Goal: Task Accomplishment & Management: Use online tool/utility

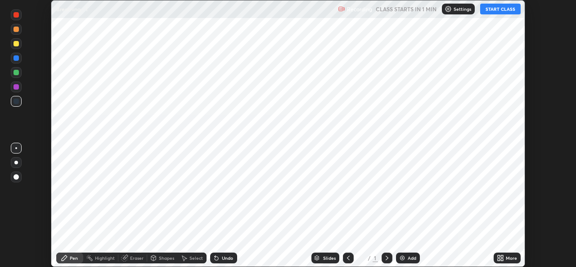
scroll to position [267, 575]
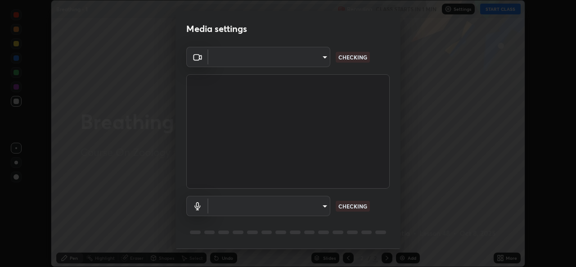
type input "543f6dd7cf1c6d0aa6bd558e202a88d07b5a4d761673354d02a604c193450d79"
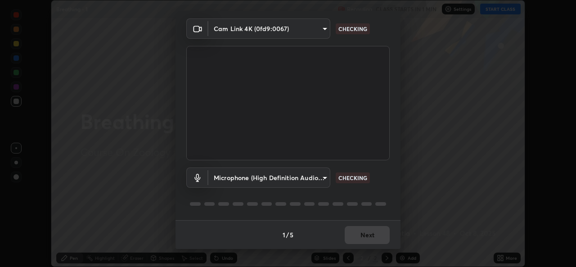
click at [323, 172] on body "Erase all Breathing - 1 Recording CLASS STARTS IN 1 MIN Settings START CLASS Se…" at bounding box center [288, 133] width 576 height 267
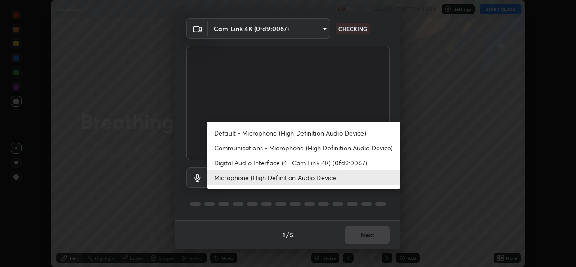
click at [302, 133] on li "Default - Microphone (High Definition Audio Device)" at bounding box center [303, 133] width 193 height 15
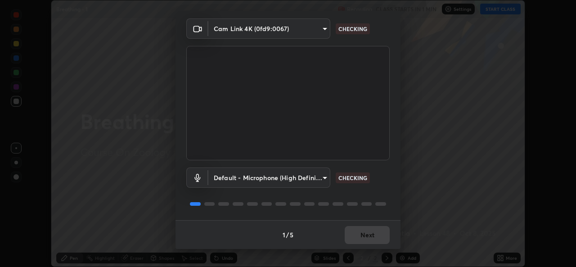
click at [320, 180] on body "Erase all Breathing - 1 Recording CLASS STARTS IN 1 MIN Settings START CLASS Se…" at bounding box center [288, 133] width 576 height 267
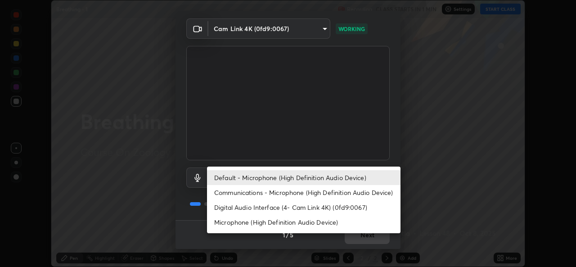
click at [302, 209] on li "Digital Audio Interface (4- Cam Link 4K) (0fd9:0067)" at bounding box center [303, 207] width 193 height 15
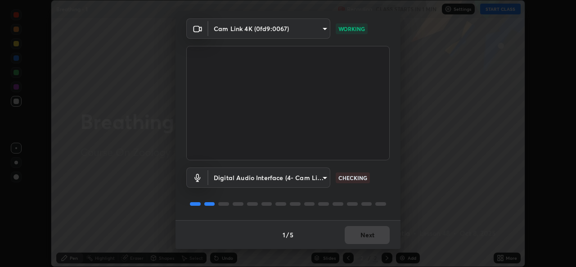
click at [319, 175] on body "Erase all Breathing - 1 Recording CLASS STARTS IN 1 MIN Settings START CLASS Se…" at bounding box center [288, 133] width 576 height 267
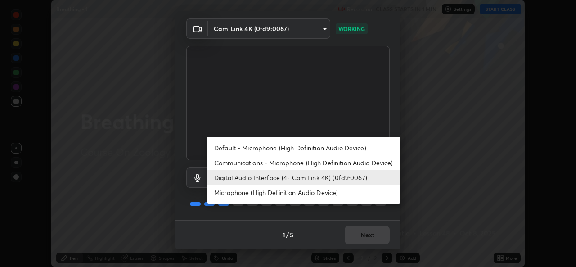
click at [285, 193] on li "Microphone (High Definition Audio Device)" at bounding box center [303, 192] width 193 height 15
type input "99848f2a9d109760ec62b66e2f255c73a791916cfc686045695a6d5e2156f403"
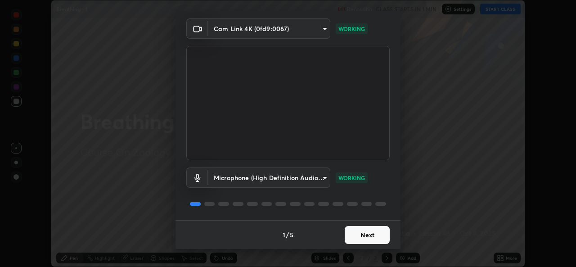
click at [369, 236] on button "Next" at bounding box center [367, 235] width 45 height 18
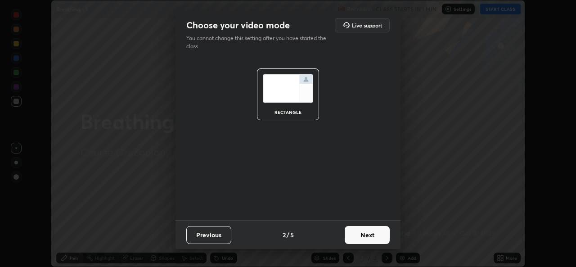
scroll to position [0, 0]
click at [369, 236] on button "Next" at bounding box center [367, 235] width 45 height 18
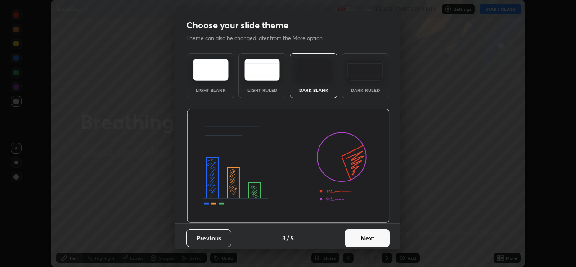
click at [372, 236] on button "Next" at bounding box center [367, 238] width 45 height 18
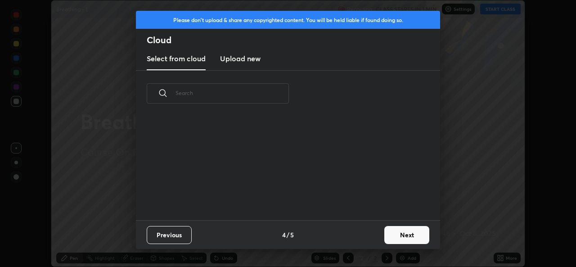
click at [385, 234] on button "Next" at bounding box center [406, 235] width 45 height 18
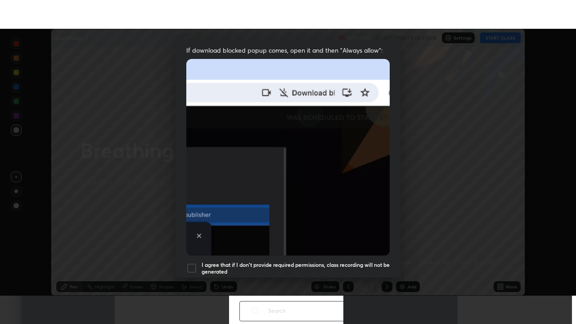
scroll to position [212, 0]
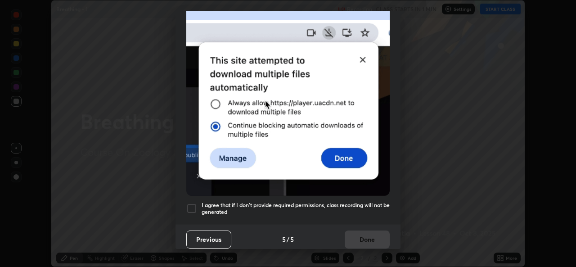
click at [195, 203] on div at bounding box center [191, 208] width 11 height 11
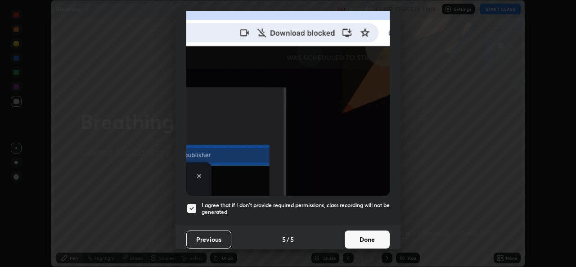
click at [358, 242] on button "Done" at bounding box center [367, 239] width 45 height 18
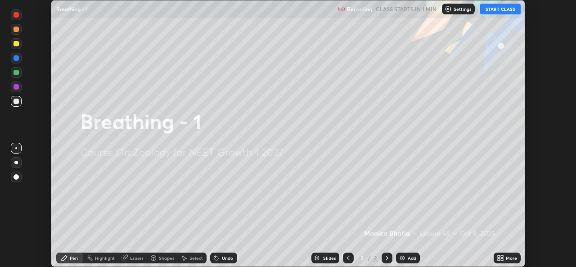
click at [493, 9] on button "START CLASS" at bounding box center [500, 9] width 40 height 11
click at [511, 254] on div "More" at bounding box center [506, 257] width 27 height 11
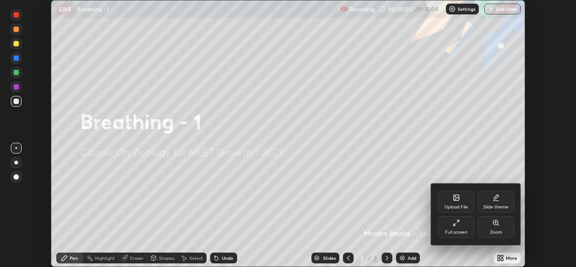
click at [465, 227] on div "Full screen" at bounding box center [456, 227] width 36 height 22
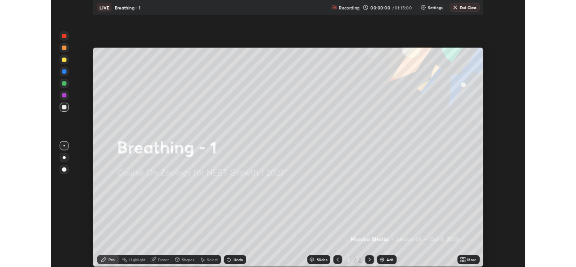
scroll to position [324, 576]
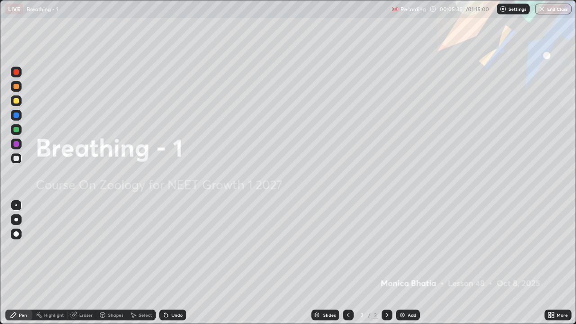
click at [415, 266] on div "Add" at bounding box center [412, 315] width 9 height 4
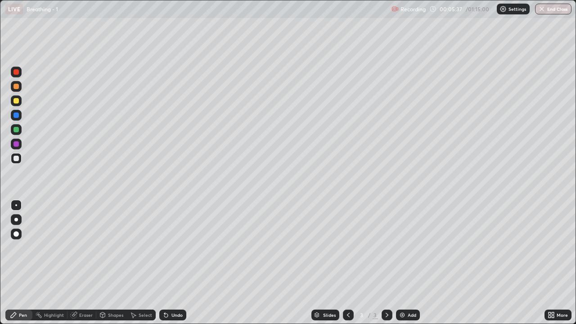
click at [18, 98] on div at bounding box center [15, 100] width 5 height 5
click at [16, 220] on div at bounding box center [16, 220] width 4 height 4
click at [17, 87] on div at bounding box center [15, 86] width 5 height 5
click at [17, 115] on div at bounding box center [15, 114] width 5 height 5
click at [0, 177] on div "Setting up your live class" at bounding box center [288, 162] width 576 height 324
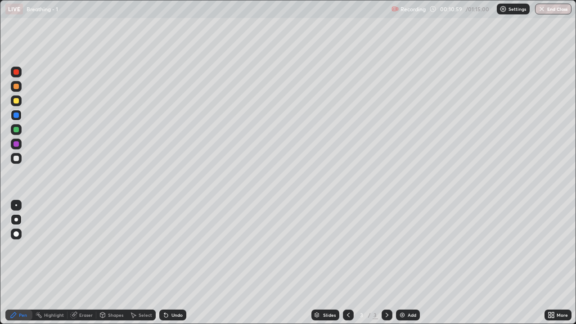
click at [17, 127] on div at bounding box center [15, 129] width 5 height 5
click at [17, 145] on div at bounding box center [15, 143] width 5 height 5
click at [16, 101] on div at bounding box center [15, 100] width 5 height 5
click at [17, 72] on div at bounding box center [15, 71] width 5 height 5
click at [20, 128] on div at bounding box center [16, 129] width 11 height 11
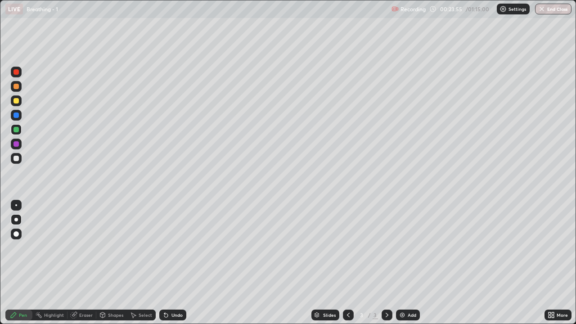
click at [409, 266] on div "Add" at bounding box center [412, 315] width 9 height 4
click at [19, 160] on div at bounding box center [16, 158] width 11 height 11
click at [84, 266] on div "Eraser" at bounding box center [85, 315] width 13 height 4
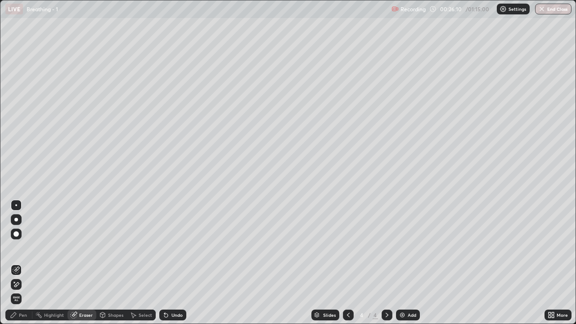
click at [23, 266] on div "Pen" at bounding box center [23, 315] width 8 height 4
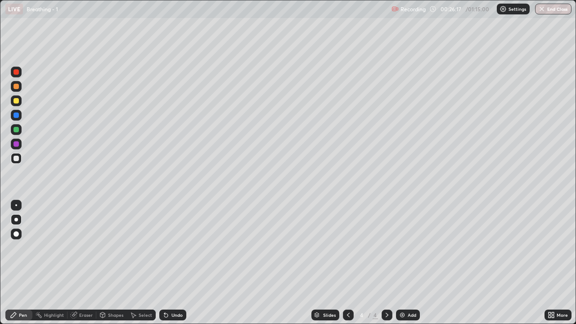
click at [18, 100] on div at bounding box center [15, 100] width 5 height 5
click at [20, 143] on div at bounding box center [16, 144] width 11 height 11
click at [85, 266] on div "Eraser" at bounding box center [85, 315] width 13 height 4
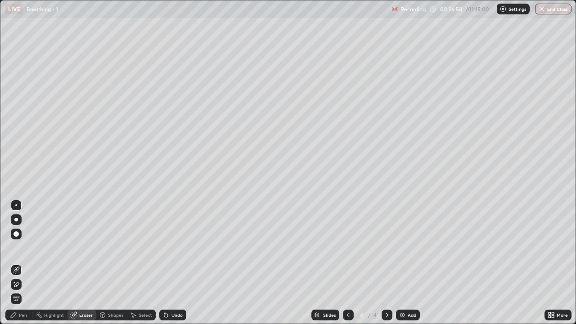
click at [21, 266] on div "Pen" at bounding box center [18, 314] width 27 height 11
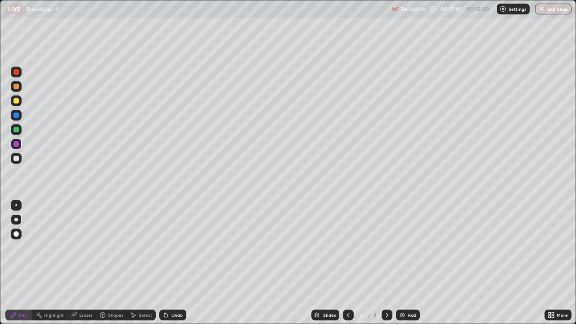
click at [15, 100] on div at bounding box center [15, 100] width 5 height 5
click at [17, 129] on div at bounding box center [15, 129] width 5 height 5
click at [17, 115] on div at bounding box center [15, 114] width 5 height 5
click at [16, 144] on div at bounding box center [15, 143] width 5 height 5
click at [20, 159] on div at bounding box center [16, 158] width 11 height 11
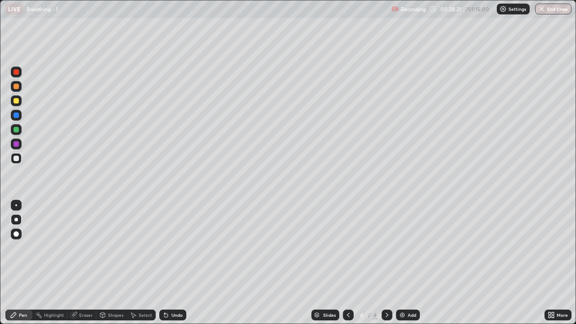
click at [17, 101] on div at bounding box center [15, 100] width 5 height 5
click at [83, 266] on div "Eraser" at bounding box center [85, 315] width 13 height 4
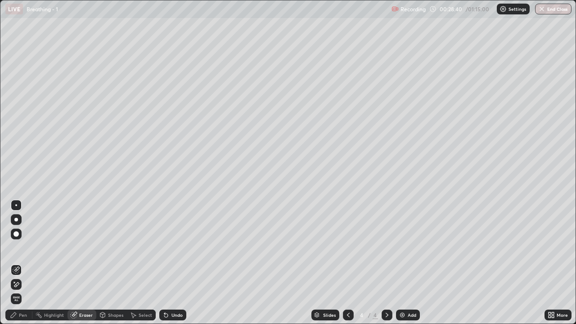
click at [22, 266] on div "Pen" at bounding box center [18, 314] width 27 height 11
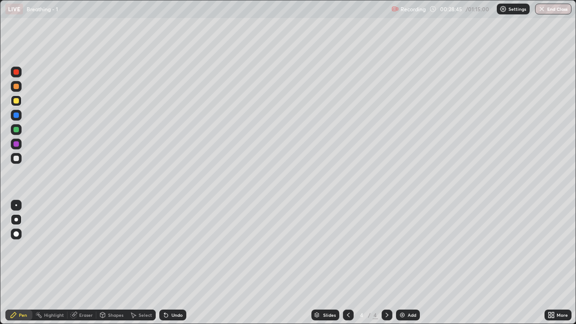
click at [18, 116] on div at bounding box center [15, 114] width 5 height 5
click at [14, 131] on div at bounding box center [15, 129] width 5 height 5
click at [84, 266] on div "Eraser" at bounding box center [85, 315] width 13 height 4
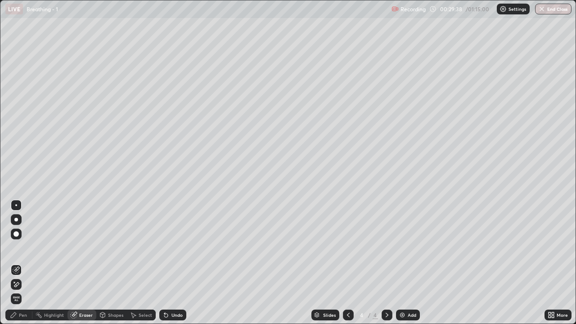
click at [171, 266] on div "Undo" at bounding box center [172, 314] width 27 height 11
click at [17, 266] on div "Pen" at bounding box center [18, 314] width 27 height 11
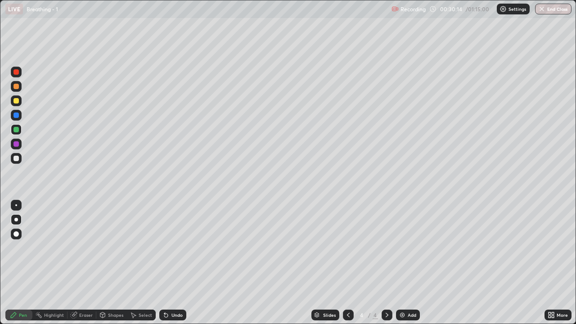
click at [20, 266] on div "Pen" at bounding box center [18, 314] width 27 height 11
click at [17, 157] on div at bounding box center [15, 158] width 5 height 5
click at [16, 143] on div at bounding box center [15, 143] width 5 height 5
click at [415, 266] on div "Add" at bounding box center [412, 315] width 9 height 4
click at [348, 266] on icon at bounding box center [348, 314] width 7 height 7
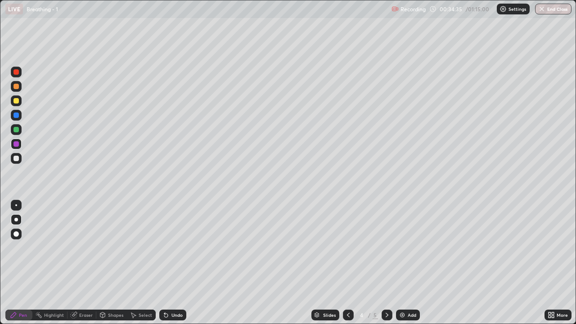
click at [386, 266] on icon at bounding box center [386, 314] width 7 height 7
click at [348, 266] on icon at bounding box center [348, 314] width 7 height 7
click at [552, 266] on icon at bounding box center [552, 313] width 2 height 2
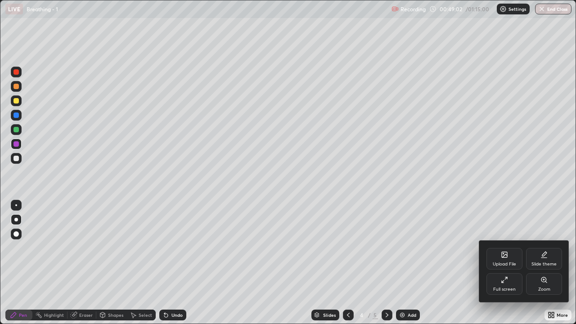
click at [507, 266] on icon at bounding box center [504, 279] width 7 height 7
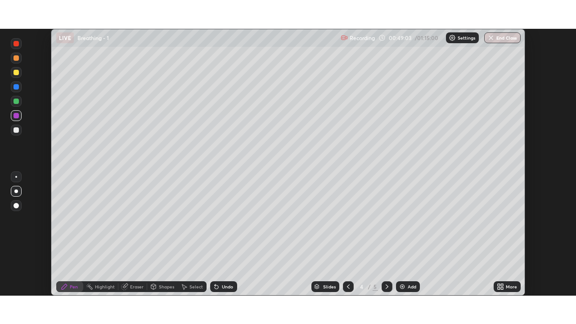
scroll to position [44716, 44407]
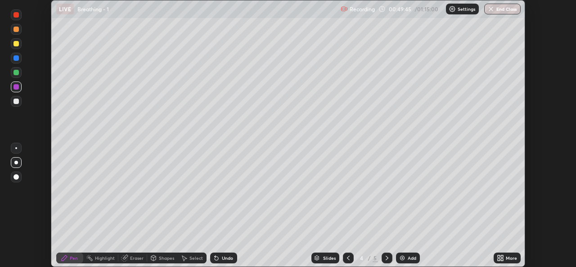
click at [508, 256] on div "More" at bounding box center [511, 258] width 11 height 4
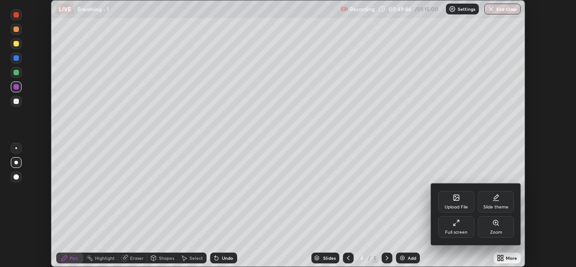
click at [446, 227] on div "Full screen" at bounding box center [456, 227] width 36 height 22
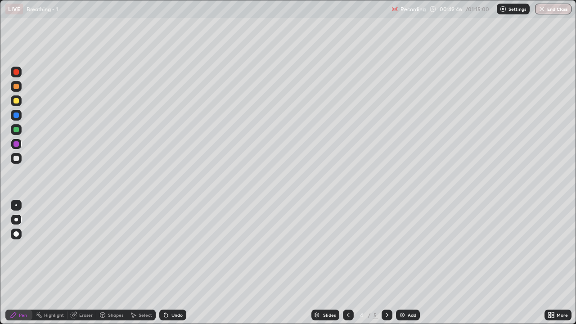
scroll to position [324, 576]
click at [385, 266] on icon at bounding box center [386, 314] width 7 height 7
click at [410, 266] on div "Add" at bounding box center [412, 315] width 9 height 4
click at [347, 266] on icon at bounding box center [348, 314] width 7 height 7
click at [412, 266] on div "Add" at bounding box center [412, 315] width 9 height 4
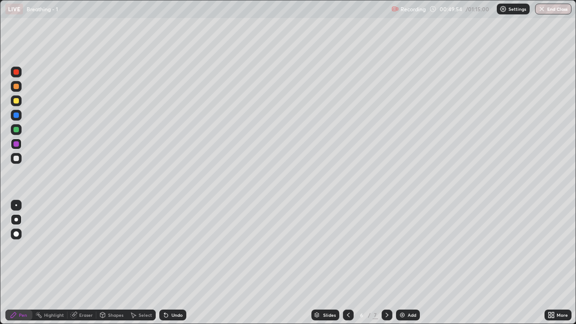
click at [563, 266] on div "More" at bounding box center [561, 315] width 11 height 4
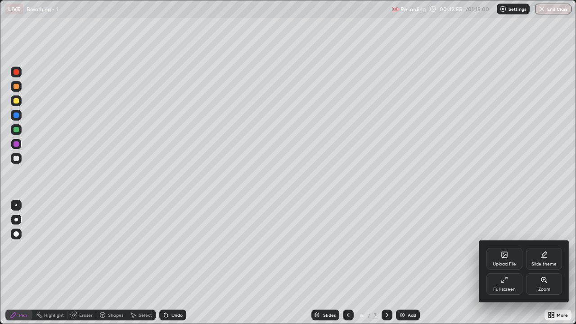
click at [498, 259] on div "Upload File" at bounding box center [504, 259] width 36 height 22
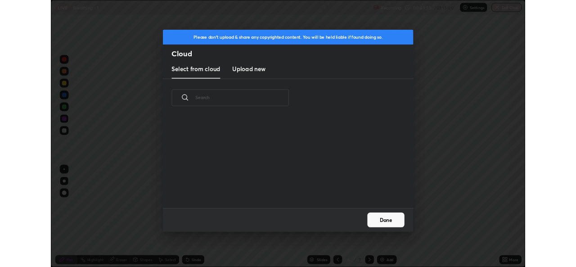
scroll to position [111, 289]
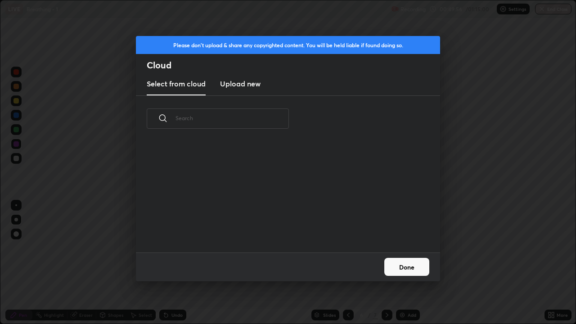
click at [258, 84] on h3 "Upload new" at bounding box center [240, 83] width 40 height 11
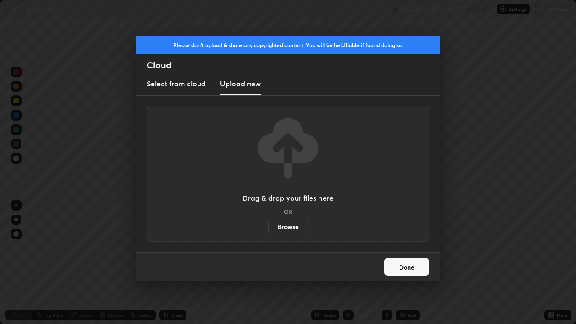
click at [288, 225] on label "Browse" at bounding box center [288, 227] width 40 height 14
click at [268, 225] on input "Browse" at bounding box center [268, 227] width 0 height 14
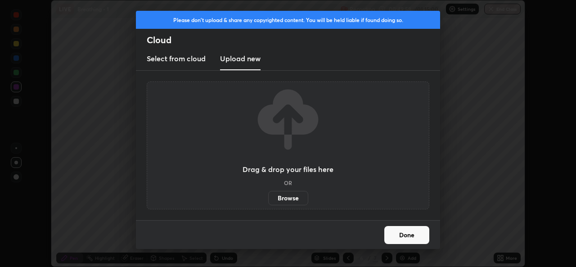
scroll to position [44716, 44407]
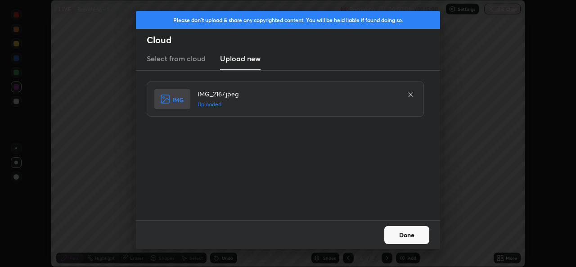
click at [400, 229] on button "Done" at bounding box center [406, 235] width 45 height 18
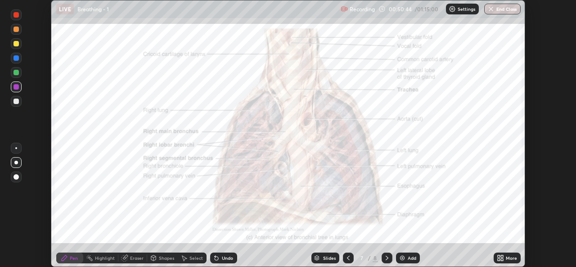
click at [386, 255] on icon at bounding box center [386, 257] width 7 height 7
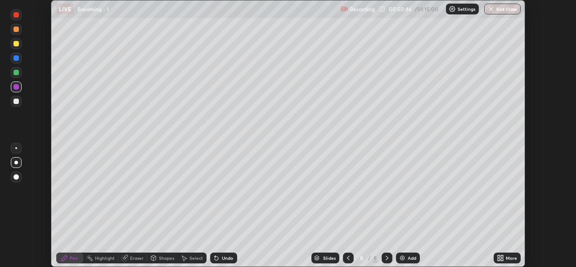
click at [502, 258] on icon at bounding box center [500, 257] width 7 height 7
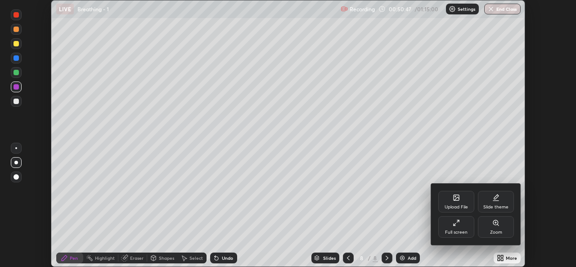
click at [453, 200] on icon at bounding box center [456, 197] width 7 height 7
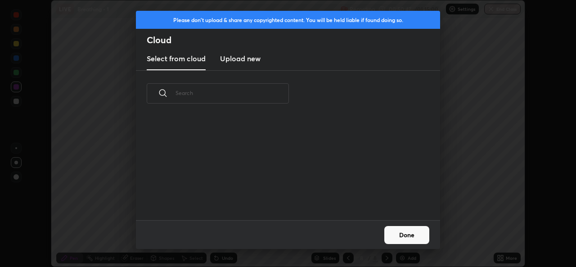
scroll to position [103, 289]
click at [251, 57] on h3 "Upload new" at bounding box center [240, 58] width 40 height 11
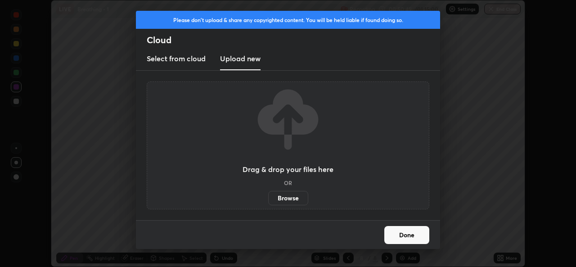
click at [287, 197] on label "Browse" at bounding box center [288, 198] width 40 height 14
click at [268, 197] on input "Browse" at bounding box center [268, 198] width 0 height 14
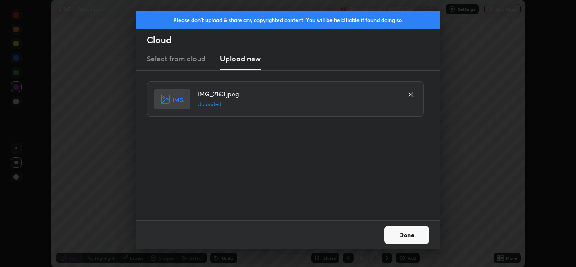
click at [415, 230] on button "Done" at bounding box center [406, 235] width 45 height 18
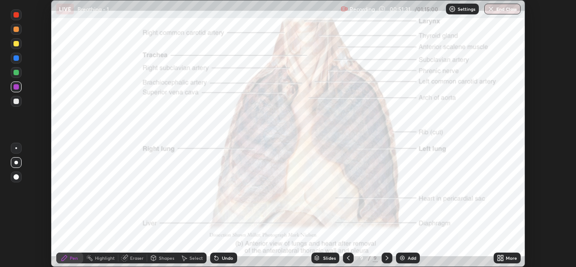
click at [17, 16] on div at bounding box center [15, 14] width 5 height 5
click at [509, 259] on div "More" at bounding box center [511, 258] width 11 height 4
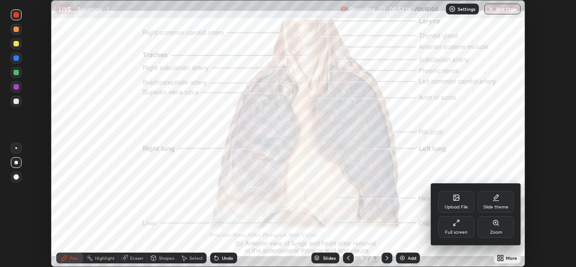
click at [453, 205] on div "Upload File" at bounding box center [455, 207] width 23 height 4
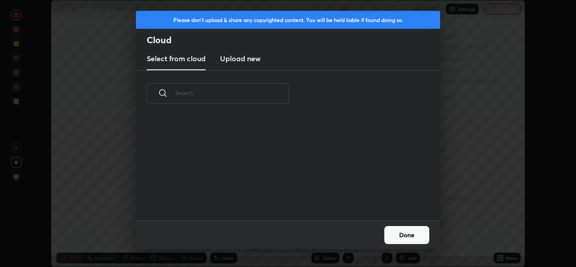
click at [252, 61] on h3 "Upload new" at bounding box center [240, 58] width 40 height 11
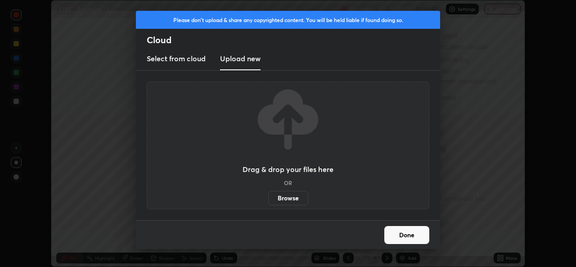
click at [292, 199] on label "Browse" at bounding box center [288, 198] width 40 height 14
click at [268, 199] on input "Browse" at bounding box center [268, 198] width 0 height 14
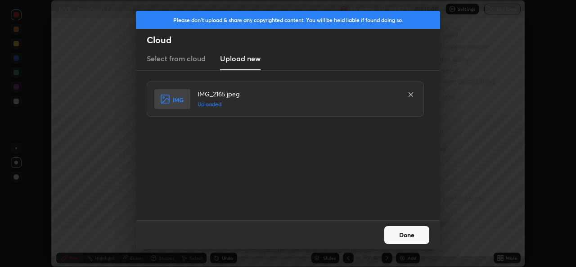
click at [406, 234] on button "Done" at bounding box center [406, 235] width 45 height 18
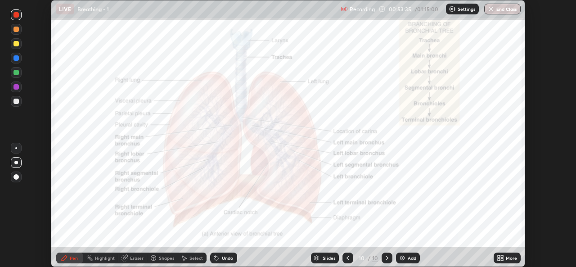
click at [409, 256] on div "Add" at bounding box center [412, 258] width 9 height 4
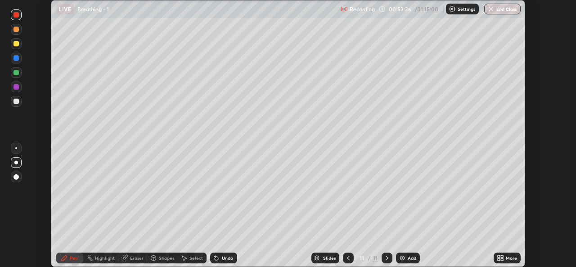
click at [343, 258] on div at bounding box center [348, 257] width 11 height 11
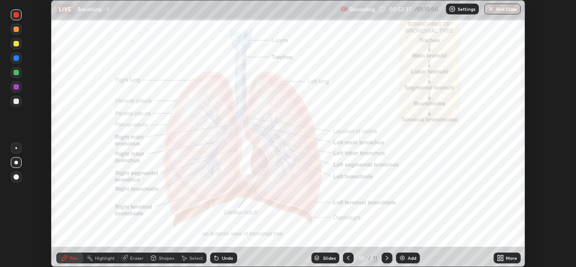
click at [502, 259] on icon at bounding box center [502, 259] width 2 height 2
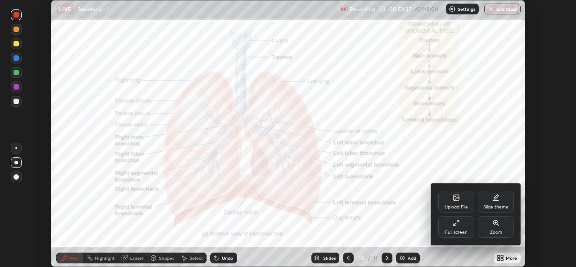
click at [457, 229] on div "Full screen" at bounding box center [456, 227] width 36 height 22
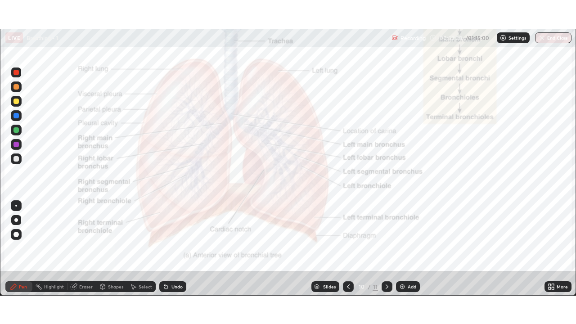
scroll to position [324, 576]
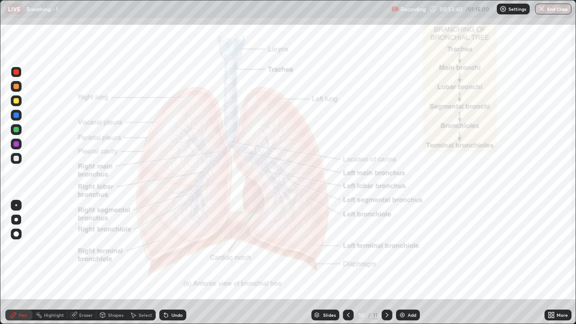
click at [409, 266] on div "Add" at bounding box center [412, 315] width 9 height 4
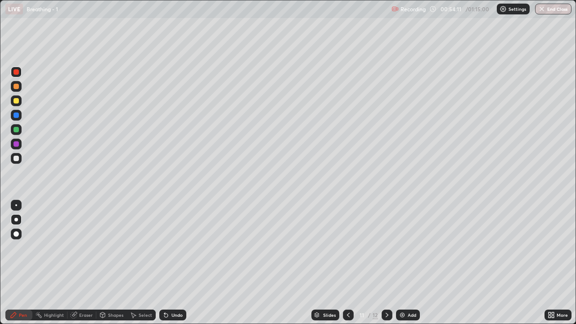
click at [16, 157] on div at bounding box center [15, 158] width 5 height 5
click at [16, 147] on div at bounding box center [16, 144] width 11 height 11
click at [15, 116] on div at bounding box center [15, 114] width 5 height 5
click at [347, 266] on icon at bounding box center [348, 314] width 7 height 7
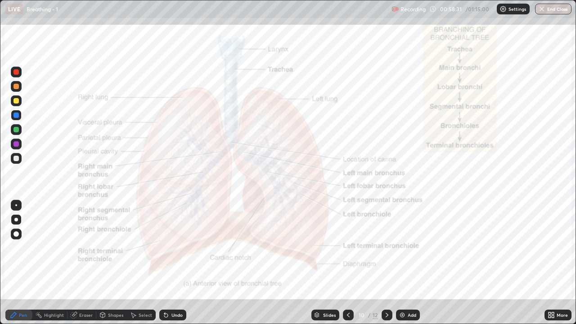
click at [345, 266] on div at bounding box center [348, 314] width 11 height 11
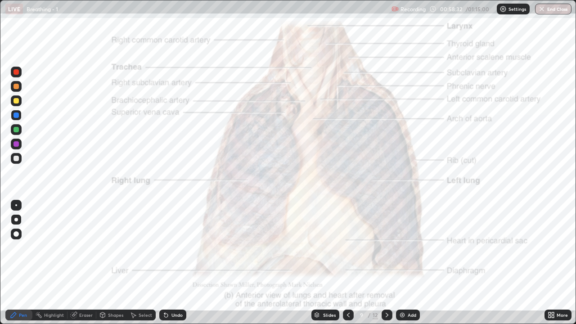
click at [386, 266] on icon at bounding box center [387, 315] width 3 height 4
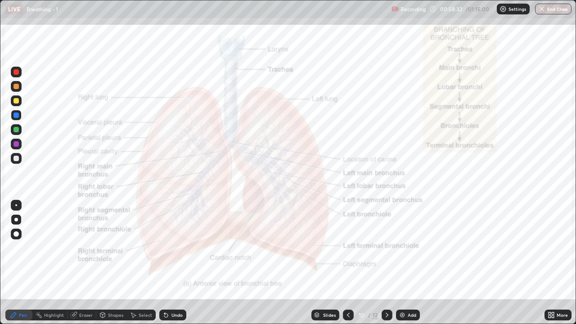
click at [386, 266] on icon at bounding box center [387, 315] width 3 height 4
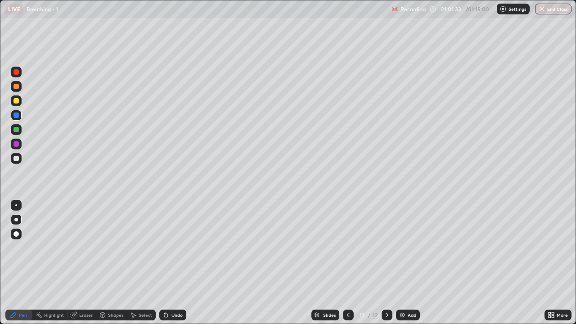
click at [345, 266] on div at bounding box center [348, 314] width 11 height 11
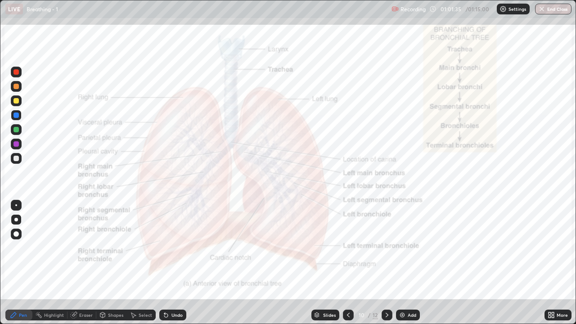
click at [386, 266] on icon at bounding box center [386, 314] width 7 height 7
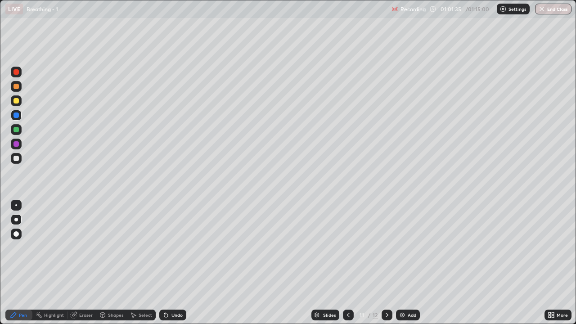
click at [386, 266] on icon at bounding box center [386, 314] width 7 height 7
click at [347, 266] on icon at bounding box center [348, 314] width 7 height 7
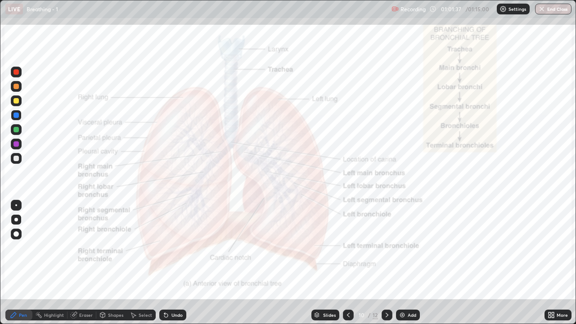
click at [348, 266] on icon at bounding box center [348, 314] width 7 height 7
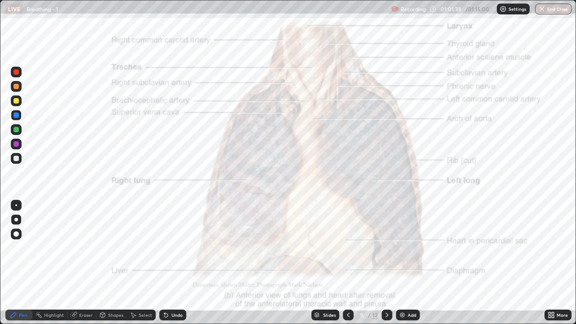
click at [348, 266] on icon at bounding box center [348, 314] width 7 height 7
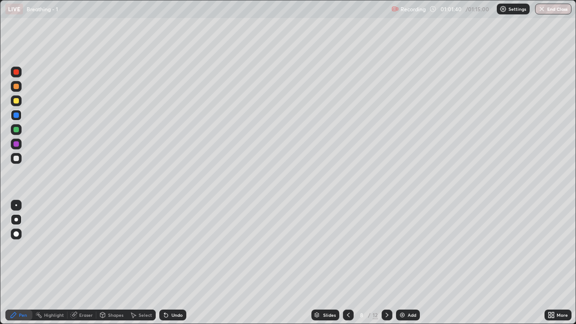
click at [385, 266] on icon at bounding box center [386, 314] width 7 height 7
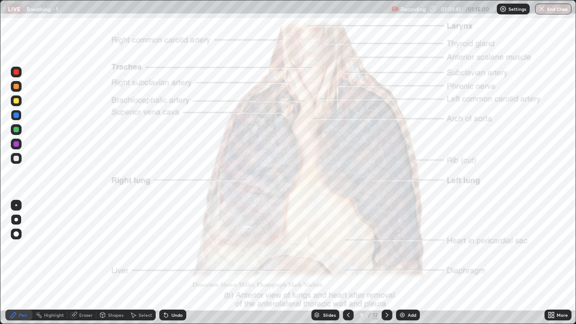
click at [385, 266] on icon at bounding box center [386, 314] width 7 height 7
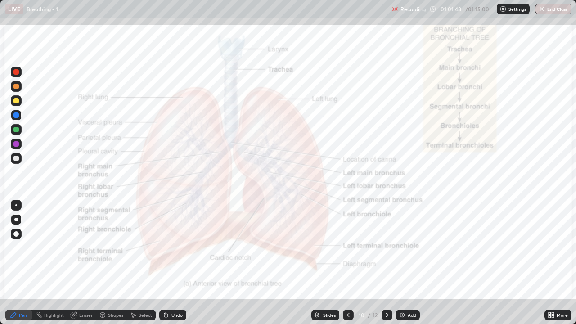
click at [385, 266] on icon at bounding box center [386, 314] width 7 height 7
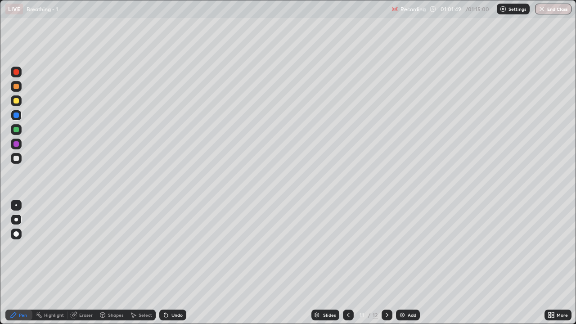
click at [386, 266] on icon at bounding box center [386, 314] width 7 height 7
click at [348, 266] on icon at bounding box center [348, 314] width 7 height 7
click at [16, 133] on div at bounding box center [16, 129] width 11 height 11
click at [17, 158] on div at bounding box center [15, 158] width 5 height 5
click at [553, 4] on button "End Class" at bounding box center [553, 9] width 36 height 11
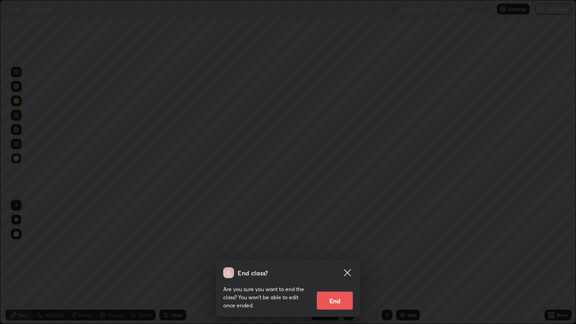
click at [330, 266] on button "End" at bounding box center [335, 300] width 36 height 18
